Goal: Check status: Check status

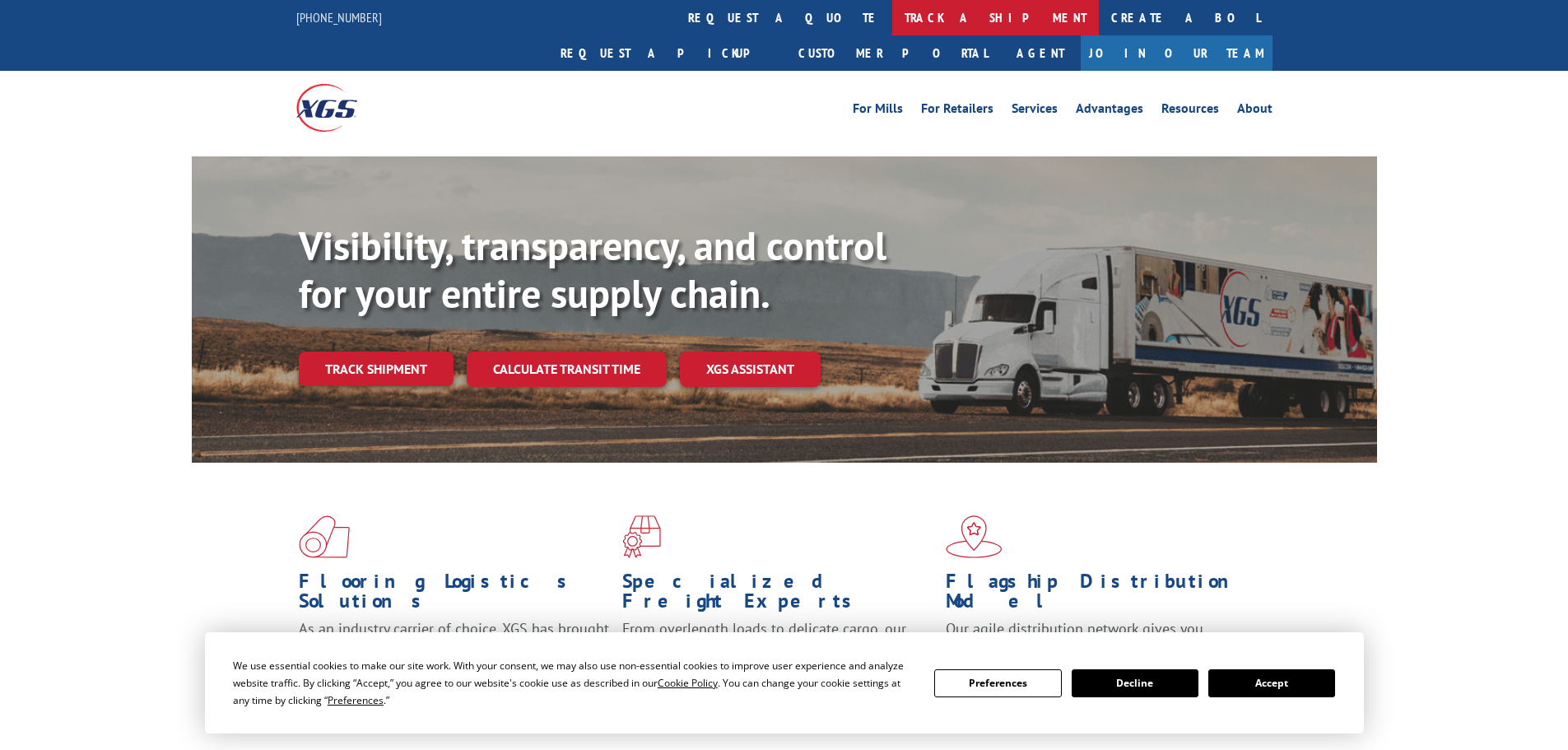
click at [892, 23] on link "track a shipment" at bounding box center [995, 17] width 206 height 36
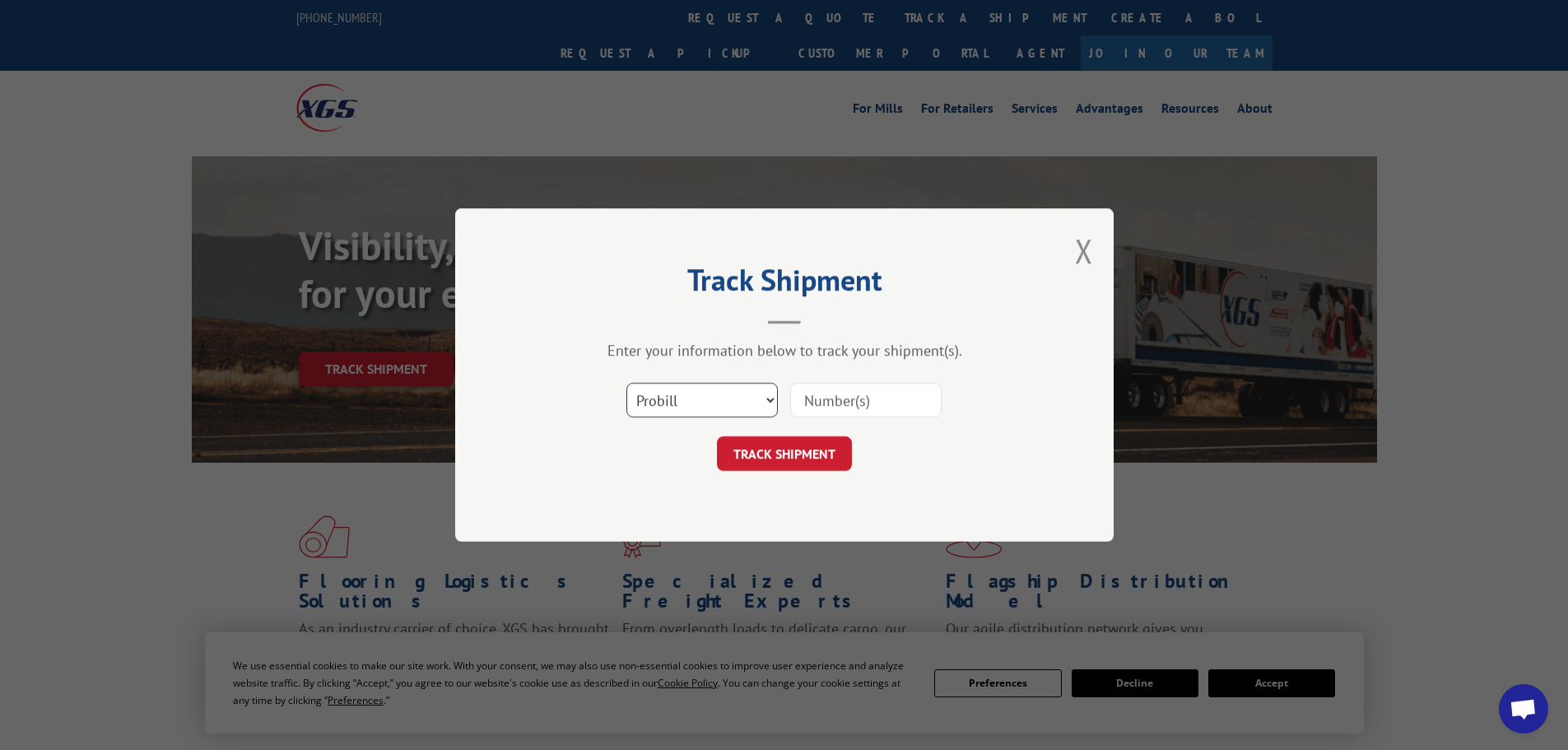
drag, startPoint x: 724, startPoint y: 401, endPoint x: 725, endPoint y: 410, distance: 9.1
click at [724, 401] on select "Select category... Probill BOL PO" at bounding box center [702, 400] width 151 height 35
select select "bol"
click at [626, 382] on select "Select category... Probill BOL PO" at bounding box center [702, 400] width 151 height 35
click at [879, 403] on input at bounding box center [866, 400] width 151 height 35
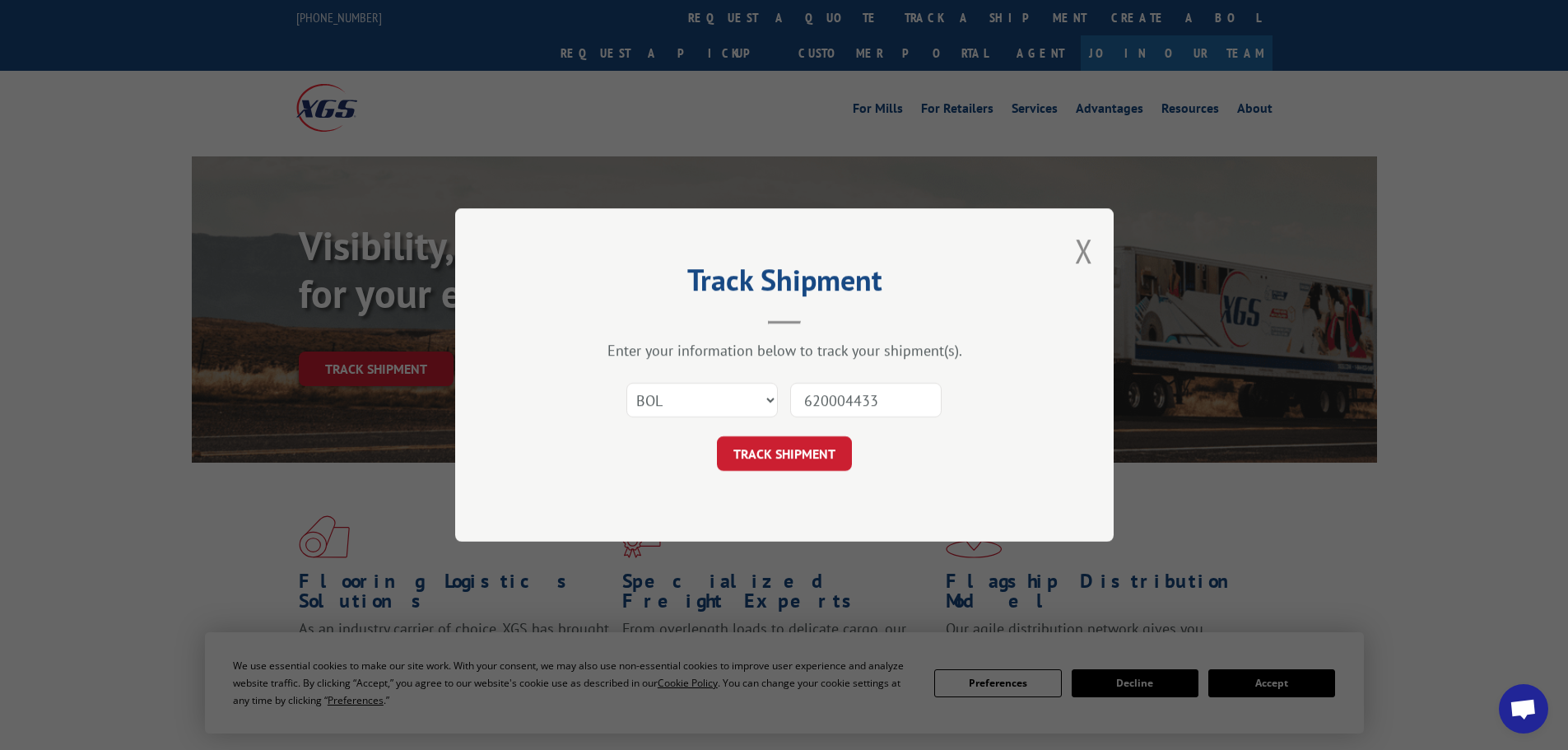
type input "6200044338"
click button "TRACK SHIPMENT" at bounding box center [784, 454] width 135 height 35
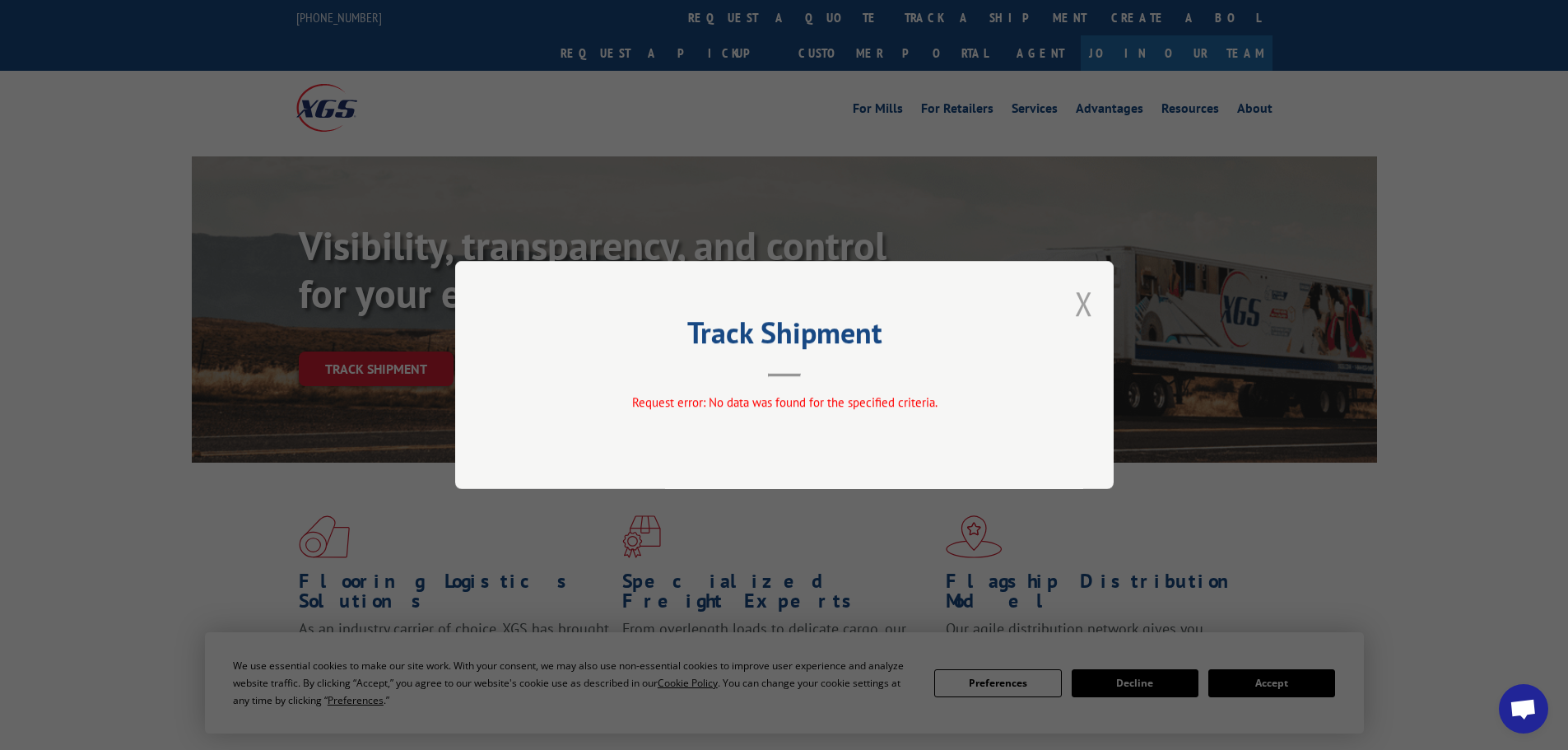
click at [1087, 302] on button "Close modal" at bounding box center [1084, 303] width 18 height 44
